Goal: Find specific page/section: Find specific page/section

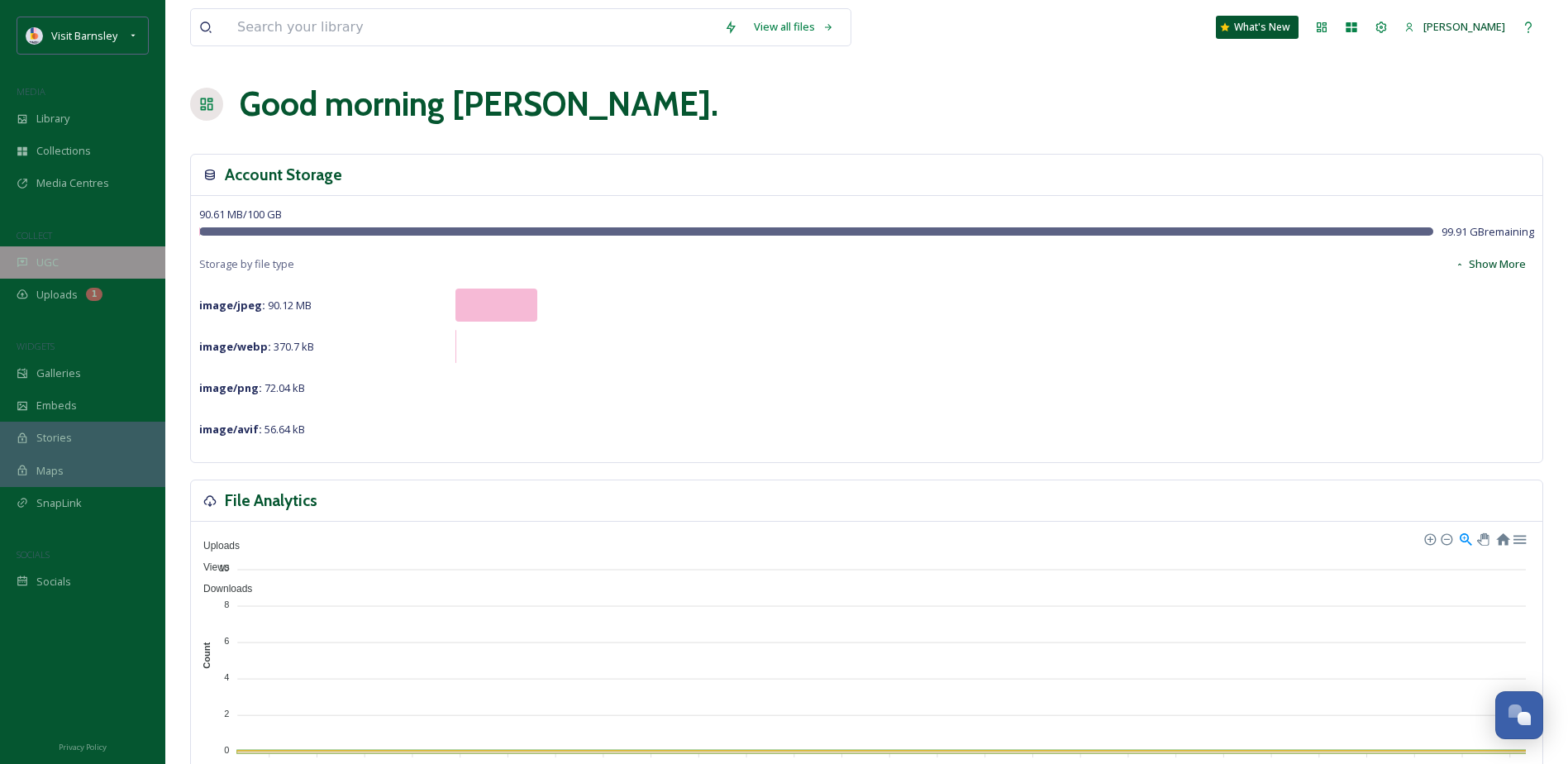
click at [42, 254] on span "UGC" at bounding box center [47, 262] width 22 height 15
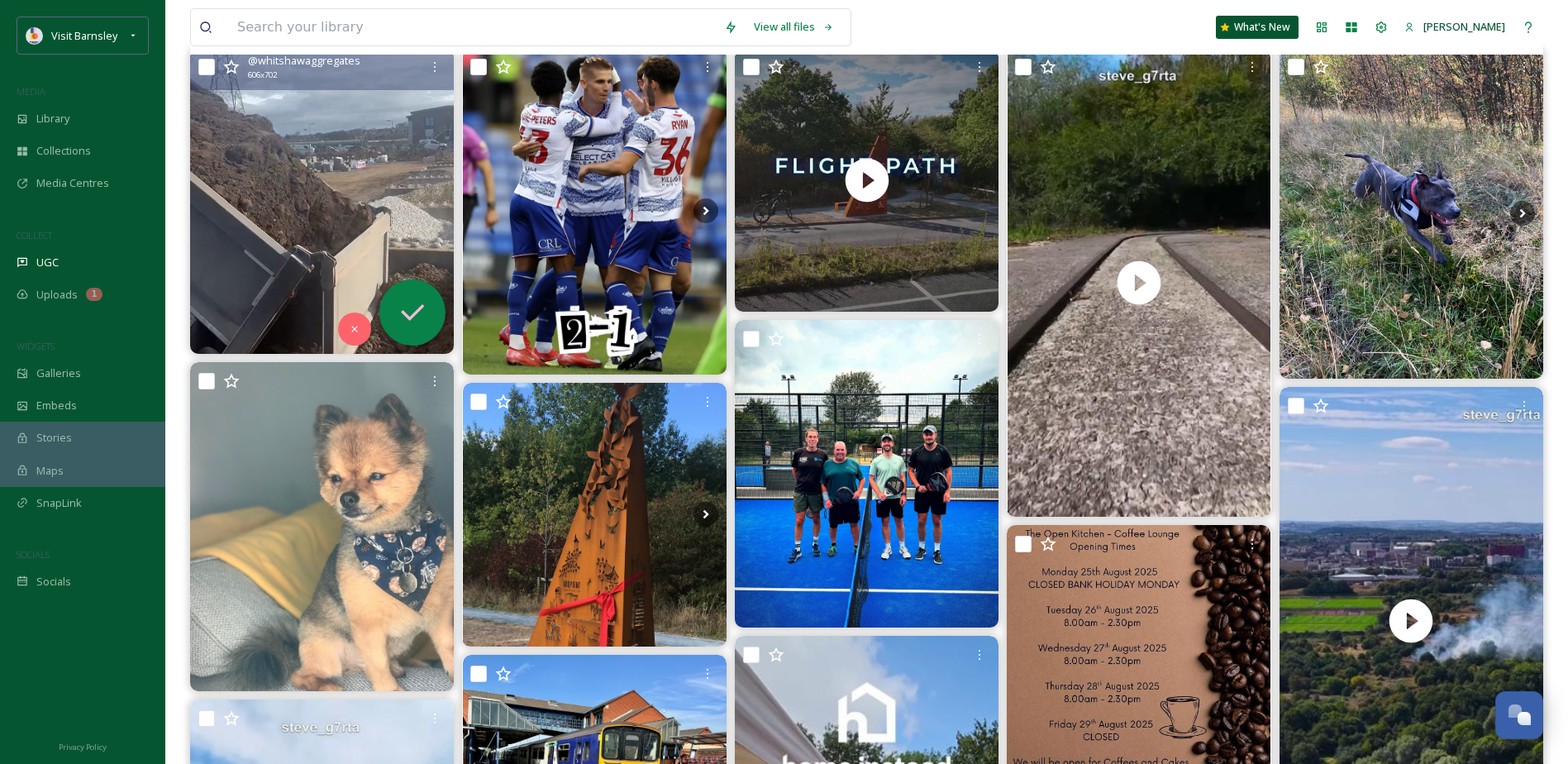
scroll to position [249, 0]
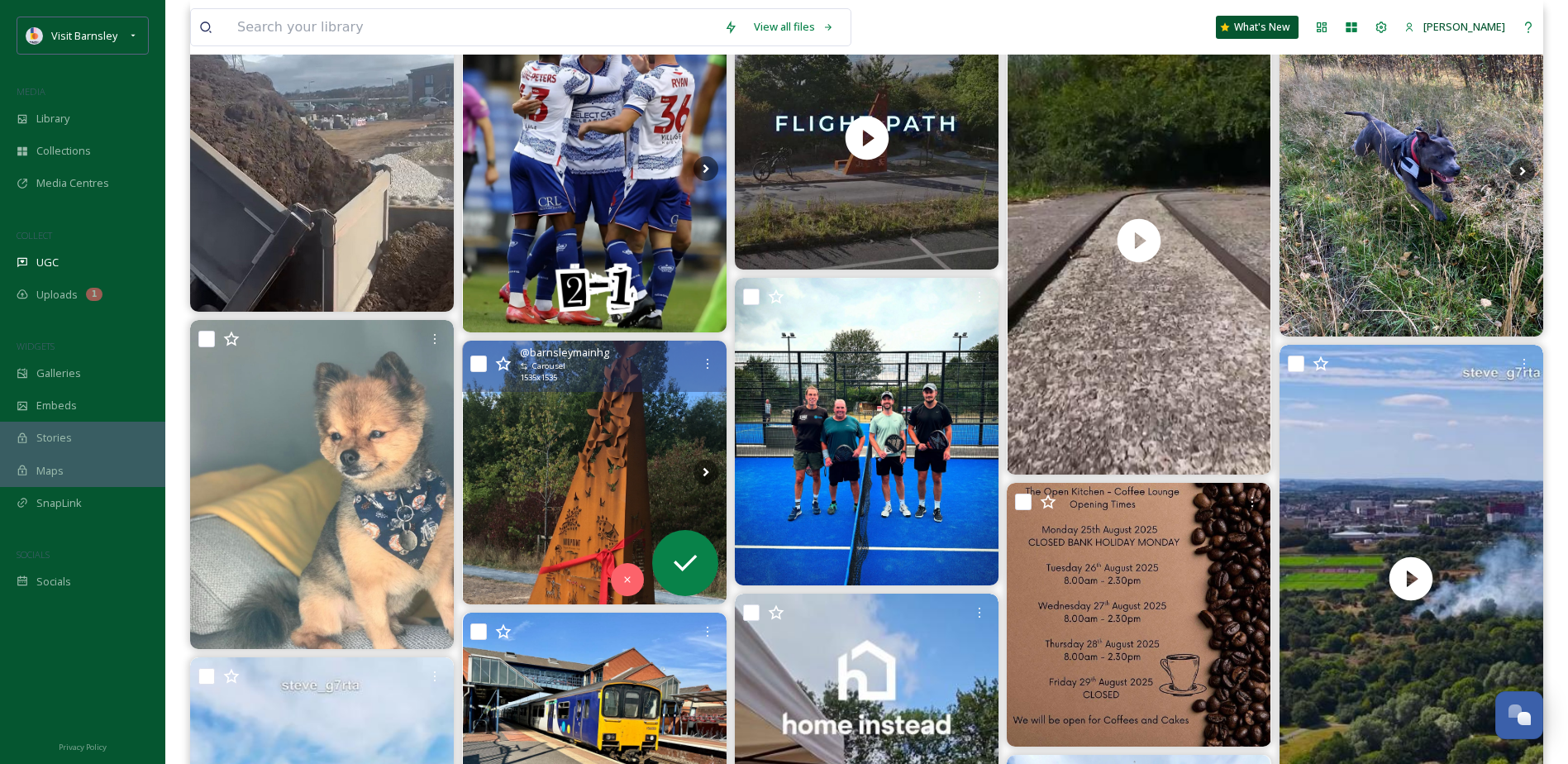
click at [631, 472] on img at bounding box center [595, 472] width 264 height 264
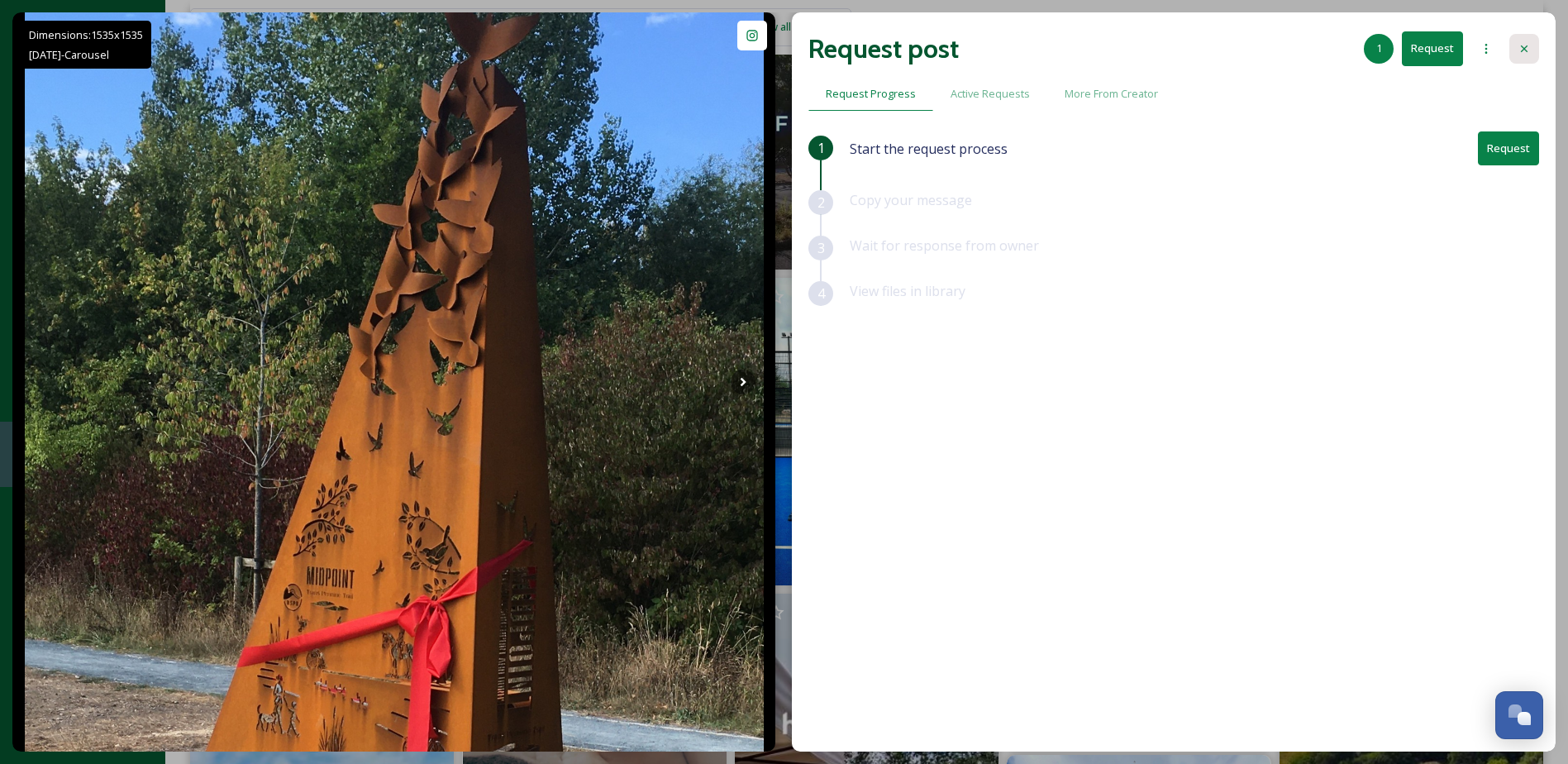
click at [1517, 43] on div at bounding box center [1524, 48] width 30 height 30
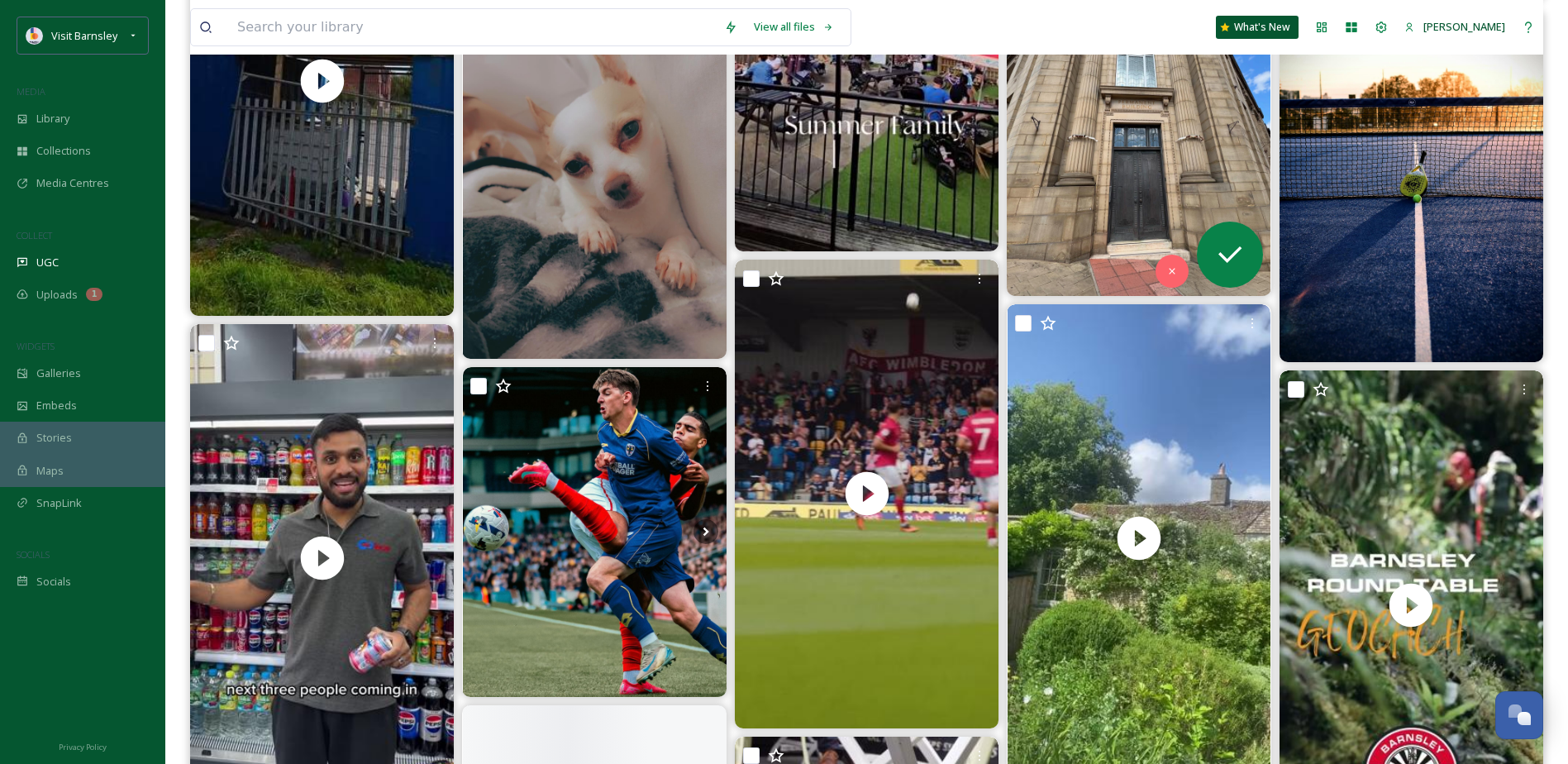
scroll to position [1075, 0]
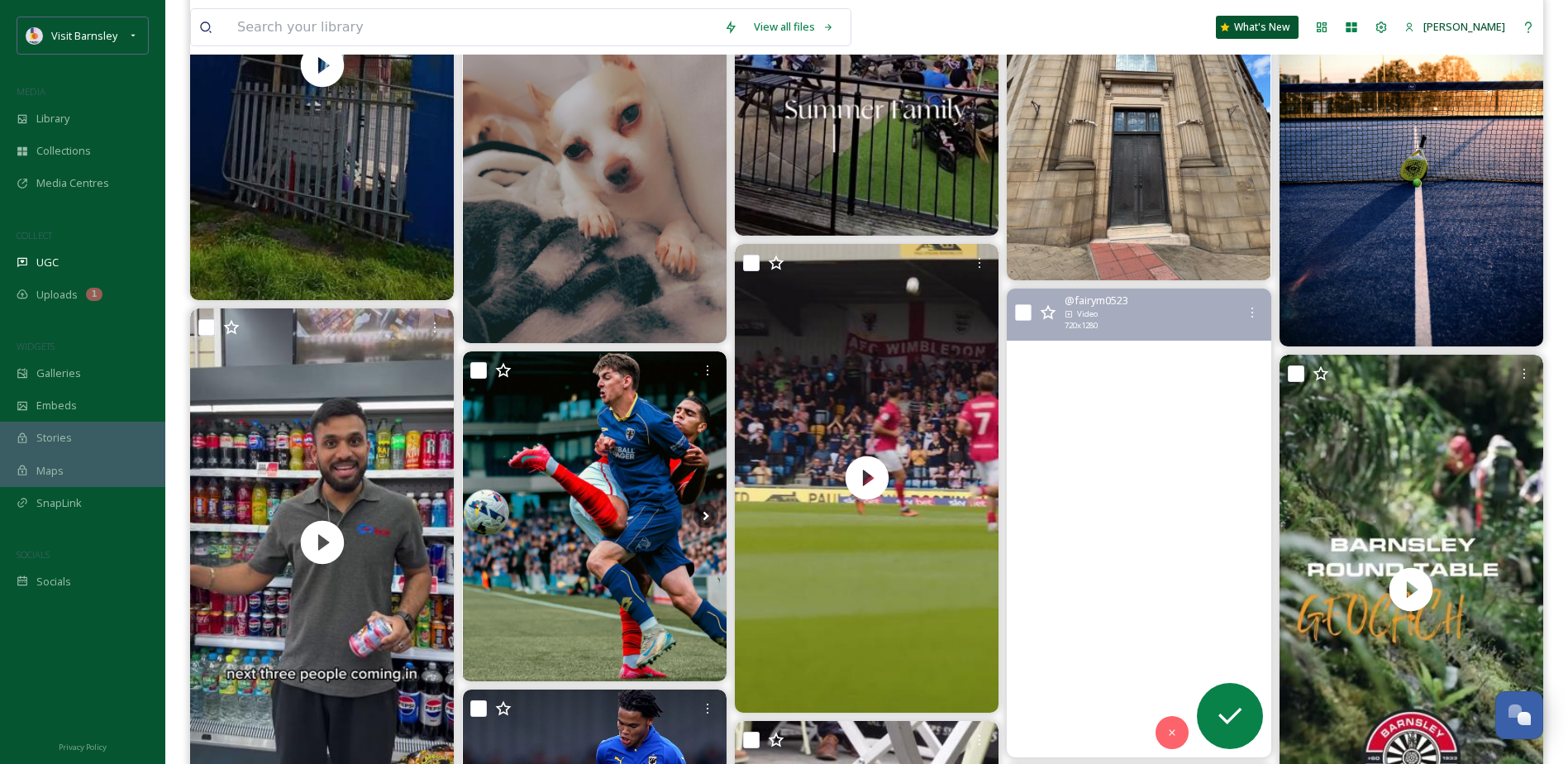
click at [1144, 388] on video "#cotswolds #barnsley #thepig" at bounding box center [1139, 522] width 264 height 469
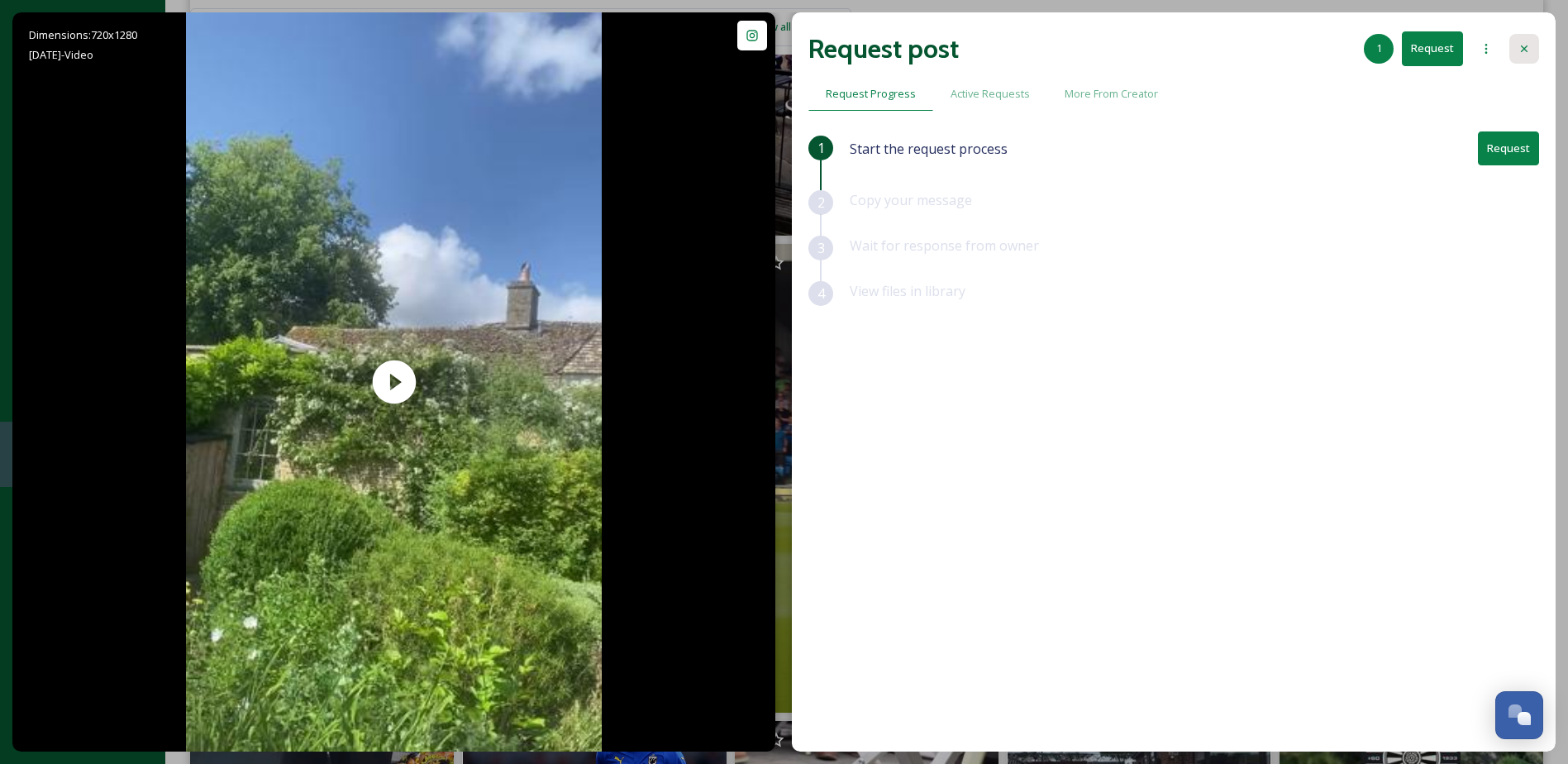
click at [1528, 51] on icon at bounding box center [1524, 49] width 14 height 14
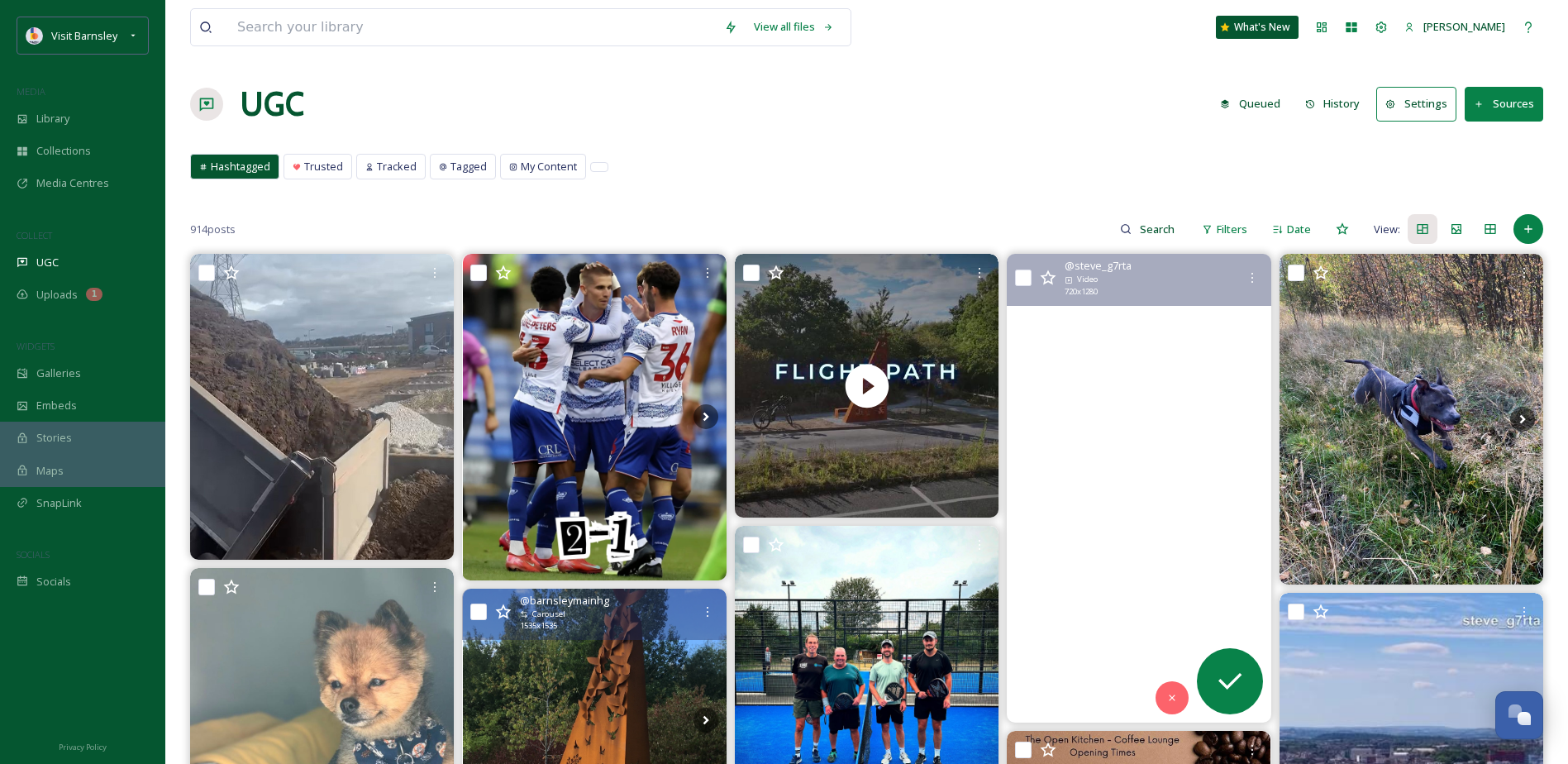
click at [1185, 387] on video "#dji #avata2 #drone #barnsley #southyorkshire #colliery #fpv #fyp #foryoupage" at bounding box center [1139, 488] width 264 height 469
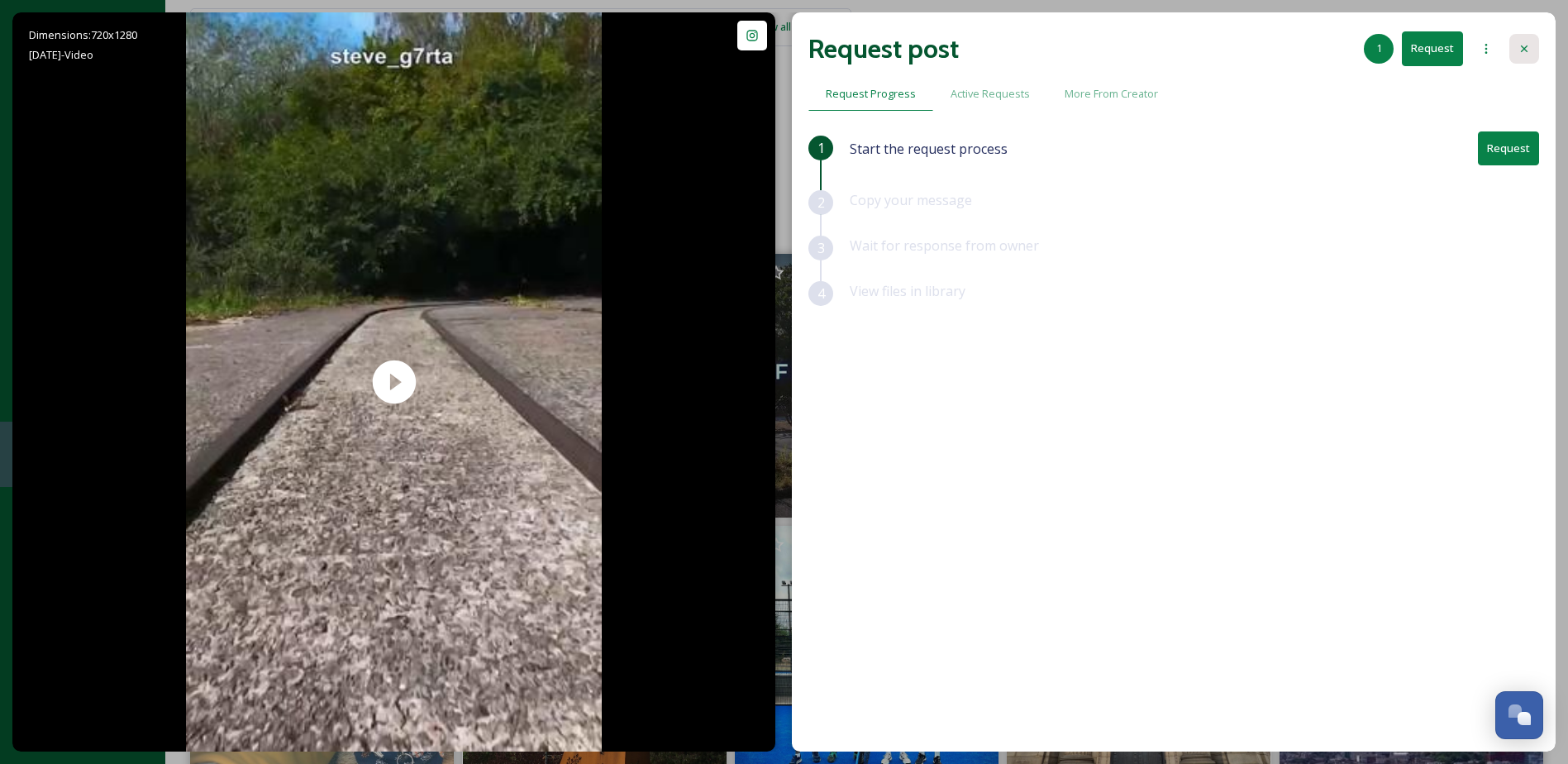
click at [1524, 53] on icon at bounding box center [1524, 49] width 14 height 14
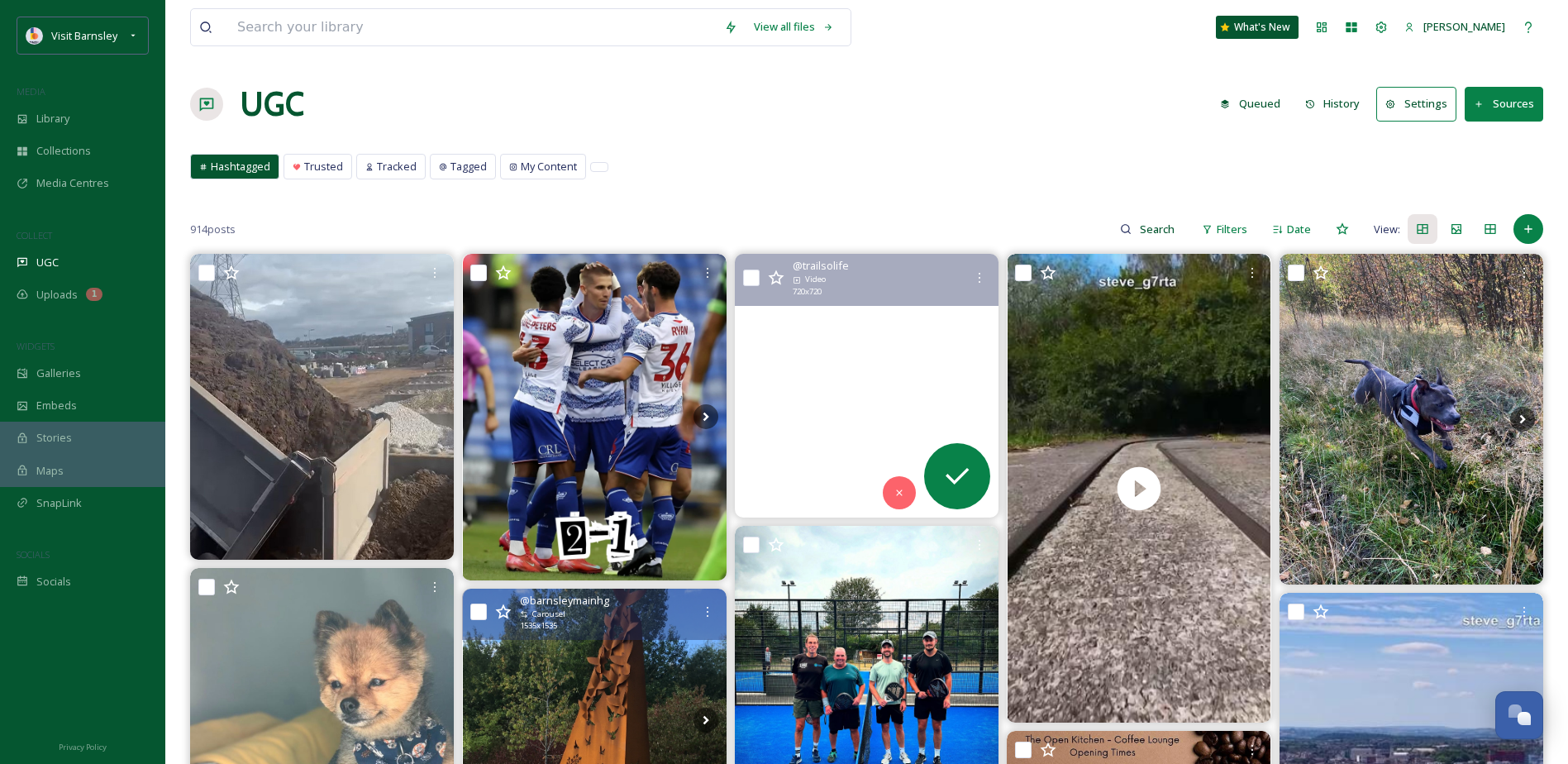
click at [846, 359] on video "Visited patrick_murphy_studio Flight Path today, the new transpenninetrail mid-…" at bounding box center [866, 386] width 264 height 264
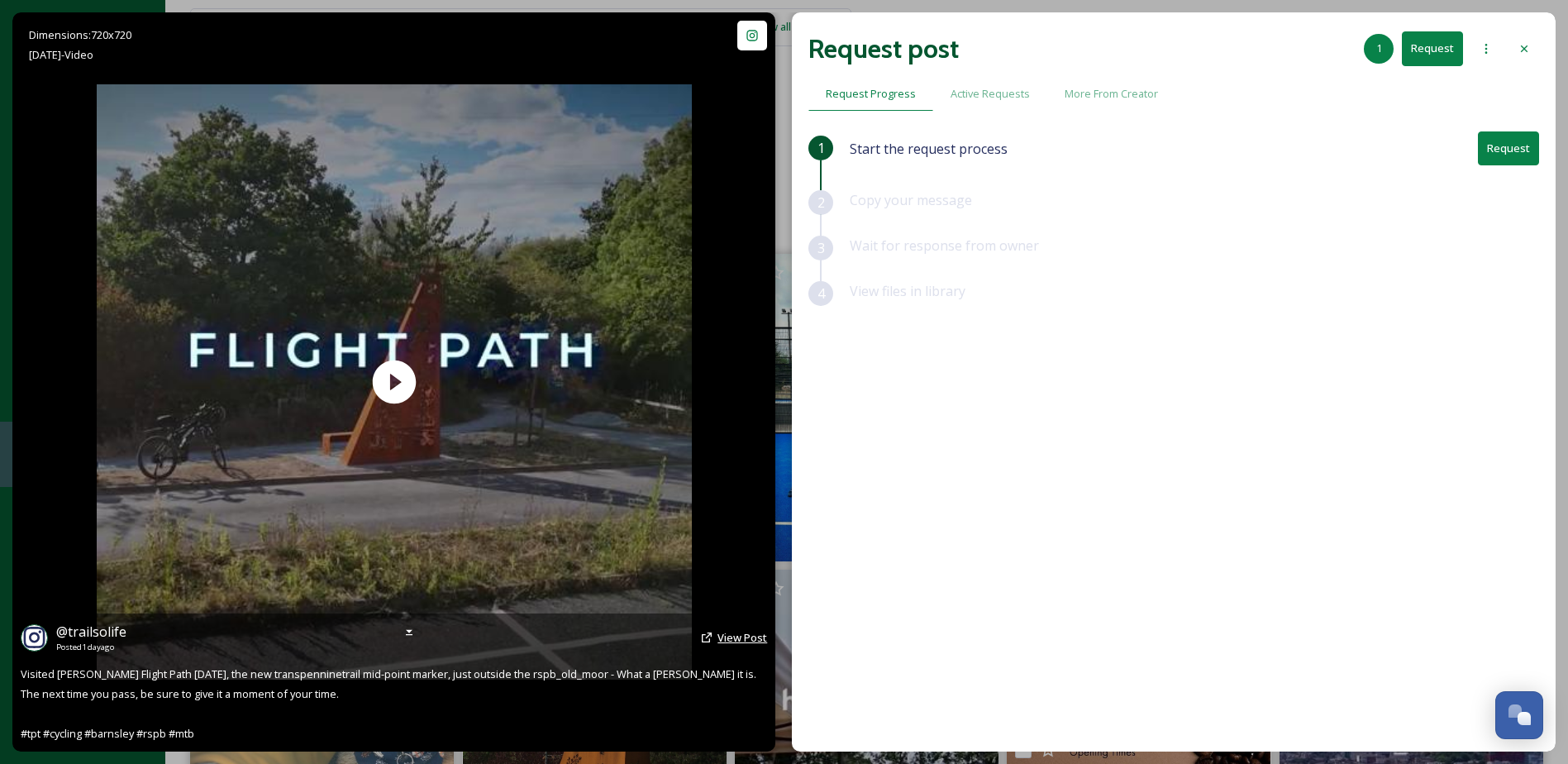
click at [756, 639] on span "View Post" at bounding box center [741, 637] width 49 height 15
